Goal: Task Accomplishment & Management: Manage account settings

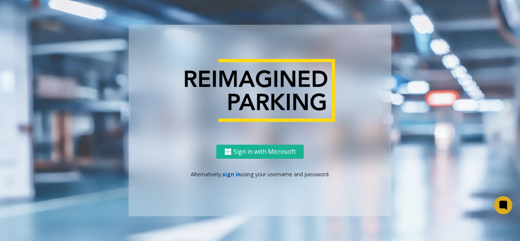
click at [231, 177] on link "sign in" at bounding box center [231, 174] width 18 height 7
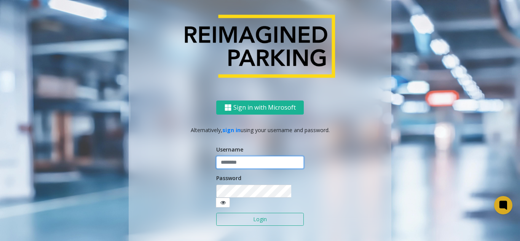
type input "*******"
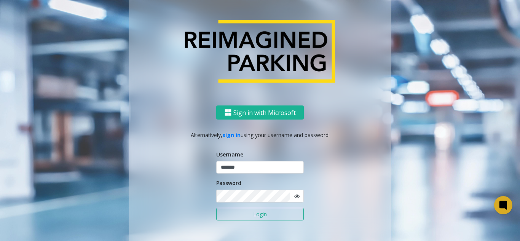
click at [239, 218] on button "Login" at bounding box center [260, 214] width 88 height 13
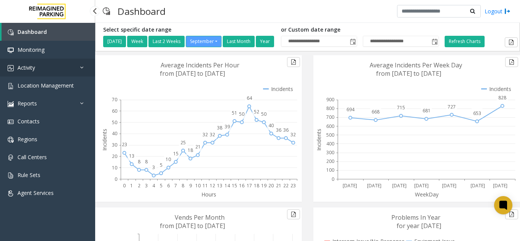
click at [48, 64] on link "Activity" at bounding box center [47, 68] width 95 height 18
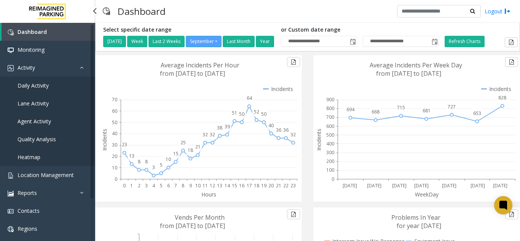
click at [46, 90] on link "Daily Activity" at bounding box center [47, 86] width 95 height 18
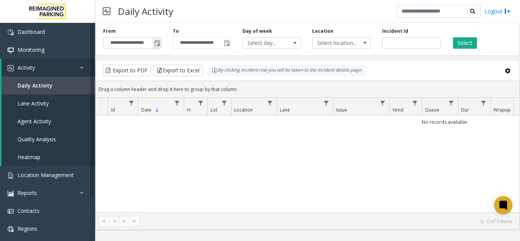
click at [156, 46] on span "Toggle popup" at bounding box center [157, 43] width 6 height 6
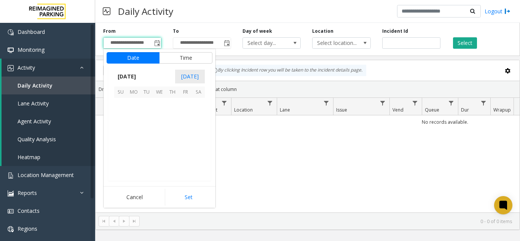
scroll to position [136652, 0]
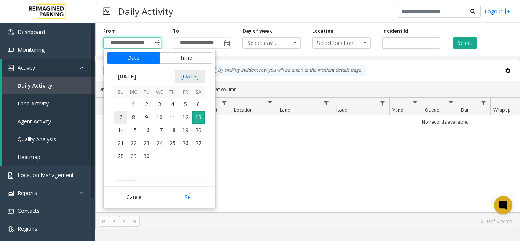
click at [123, 119] on span "7" at bounding box center [120, 117] width 13 height 13
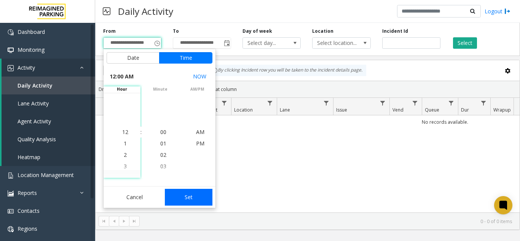
click at [185, 198] on button "Set" at bounding box center [189, 197] width 48 height 17
type input "**********"
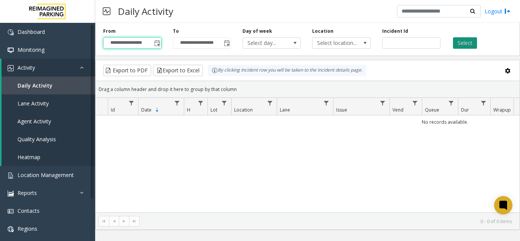
click at [458, 46] on button "Select" at bounding box center [465, 42] width 24 height 11
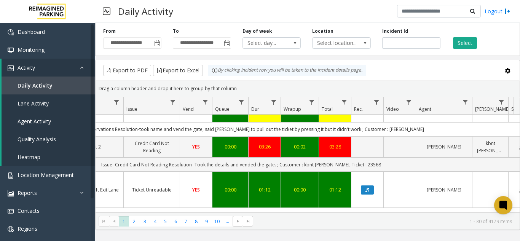
scroll to position [152, 210]
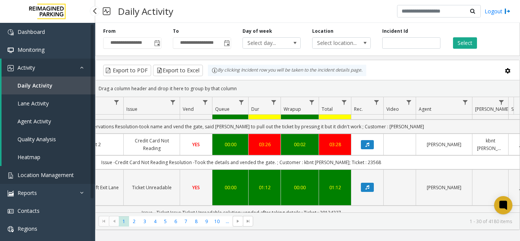
click at [43, 178] on span "Location Management" at bounding box center [46, 174] width 56 height 7
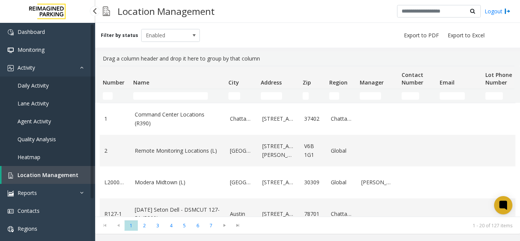
click at [37, 168] on link "Location Management" at bounding box center [49, 175] width 94 height 18
click at [503, 203] on icon at bounding box center [503, 205] width 6 height 6
click at [502, 201] on icon at bounding box center [503, 205] width 8 height 10
click at [75, 169] on link "Location Management" at bounding box center [49, 175] width 94 height 18
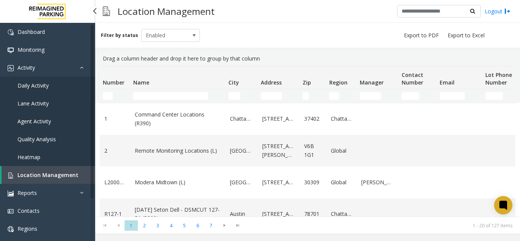
click at [83, 168] on link "Location Management" at bounding box center [49, 175] width 94 height 18
click at [504, 212] on div at bounding box center [503, 205] width 20 height 20
click at [193, 22] on div "Location Management Logout" at bounding box center [307, 11] width 425 height 23
click at [505, 204] on icon at bounding box center [503, 205] width 6 height 6
